Goal: Transaction & Acquisition: Obtain resource

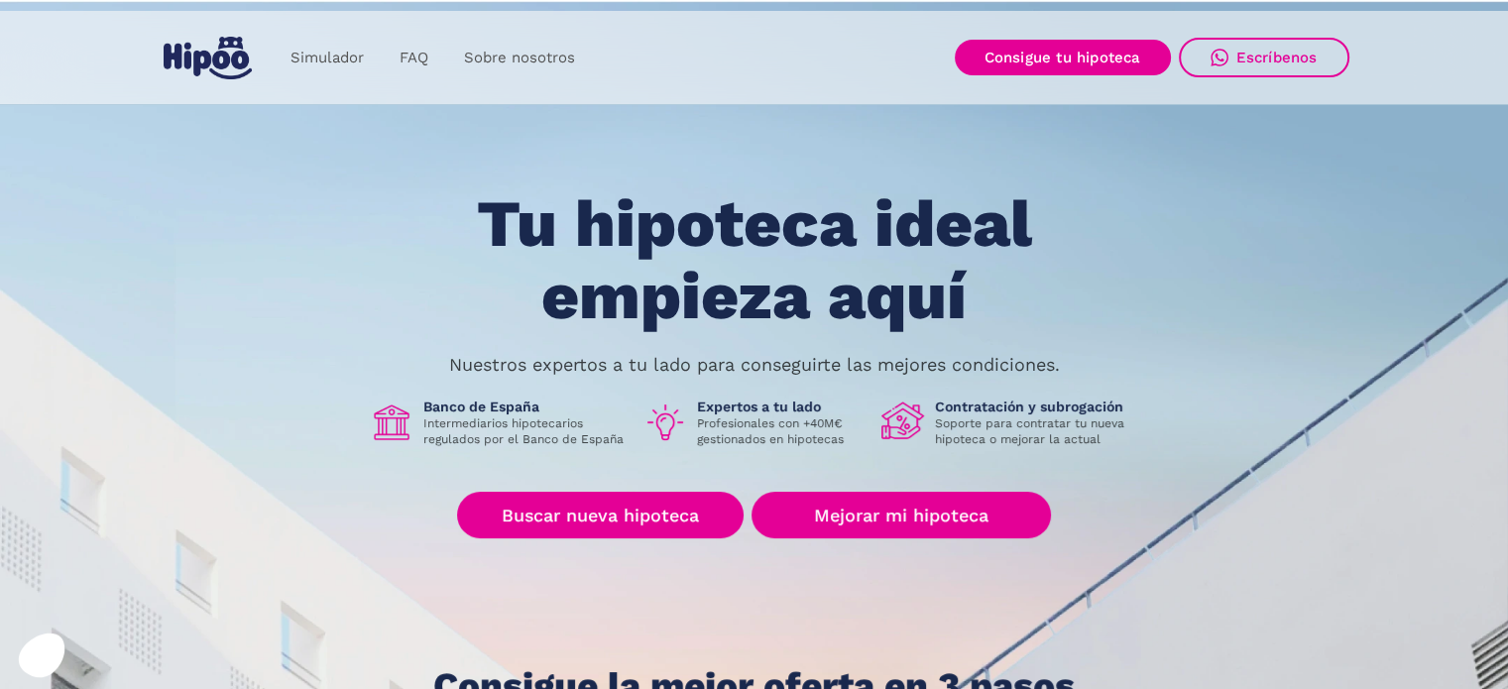
scroll to position [260, 0]
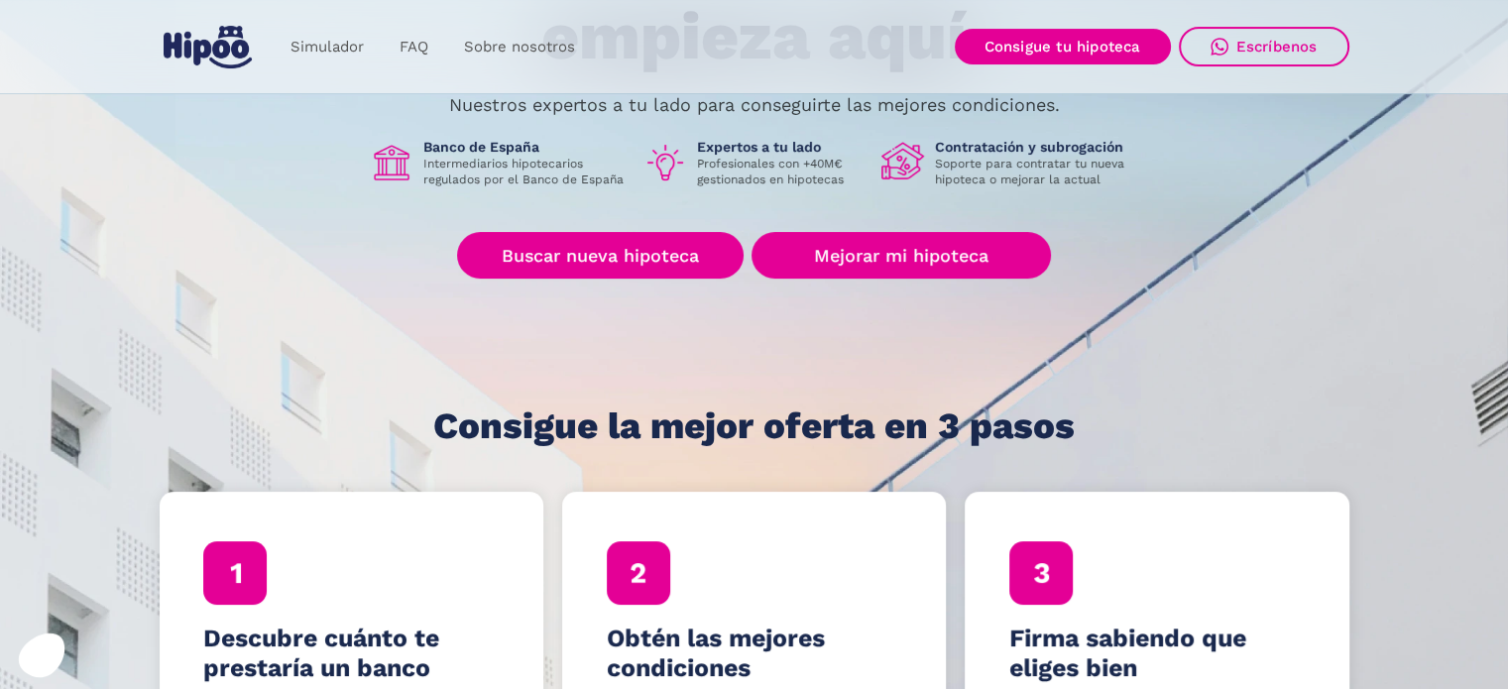
click at [674, 285] on div "Tu hipoteca ideal empieza aquí Nuestros expertos a tu lado para conseguirte las…" at bounding box center [755, 188] width 1190 height 518
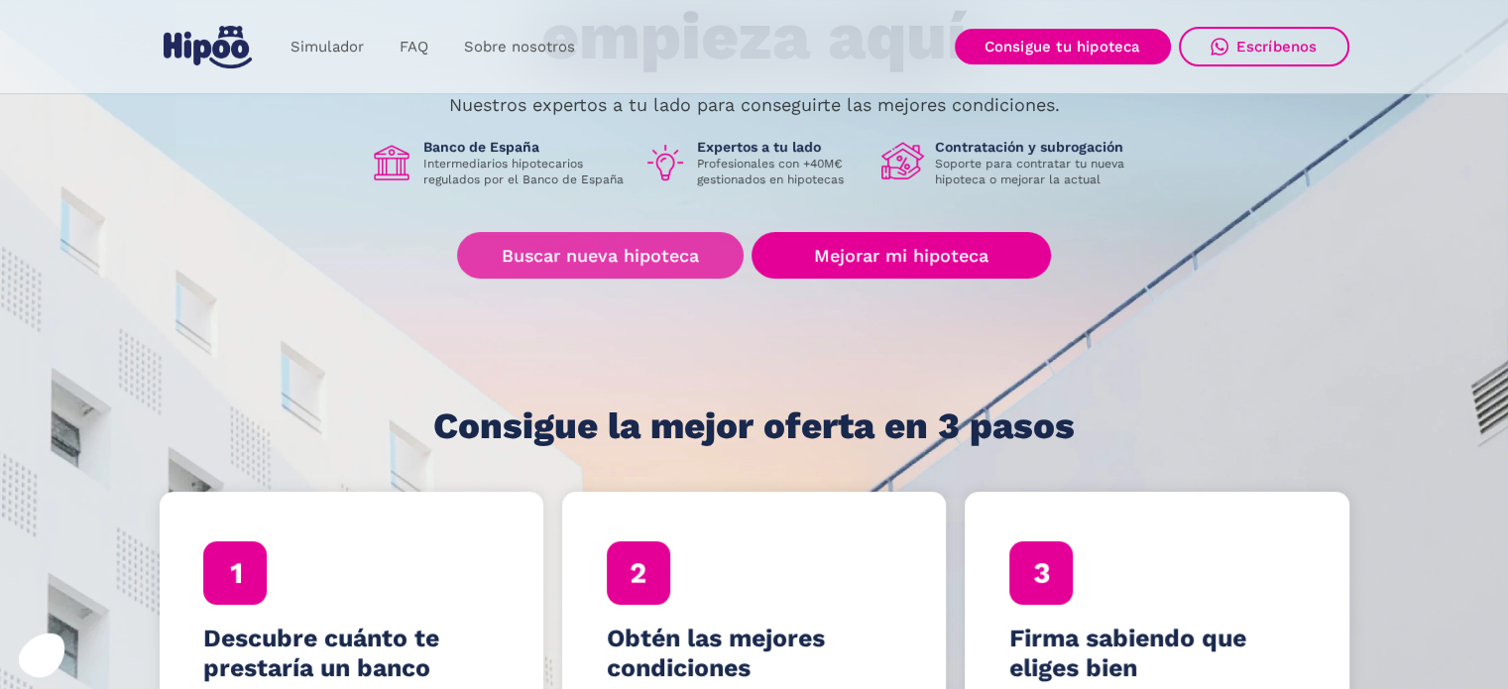
click at [684, 254] on link "Buscar nueva hipoteca" at bounding box center [600, 255] width 287 height 47
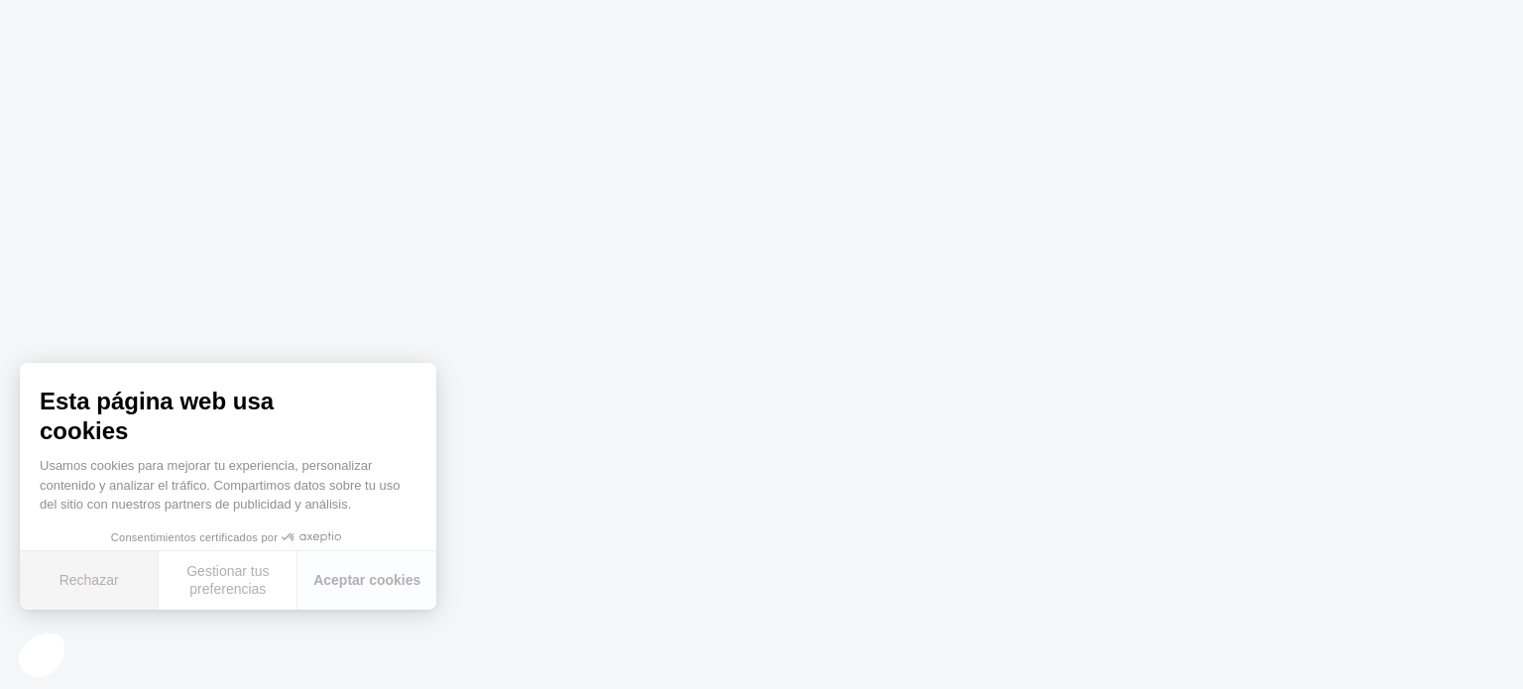
click at [79, 583] on button "Rechazar" at bounding box center [89, 580] width 139 height 59
